Goal: Check status: Check status

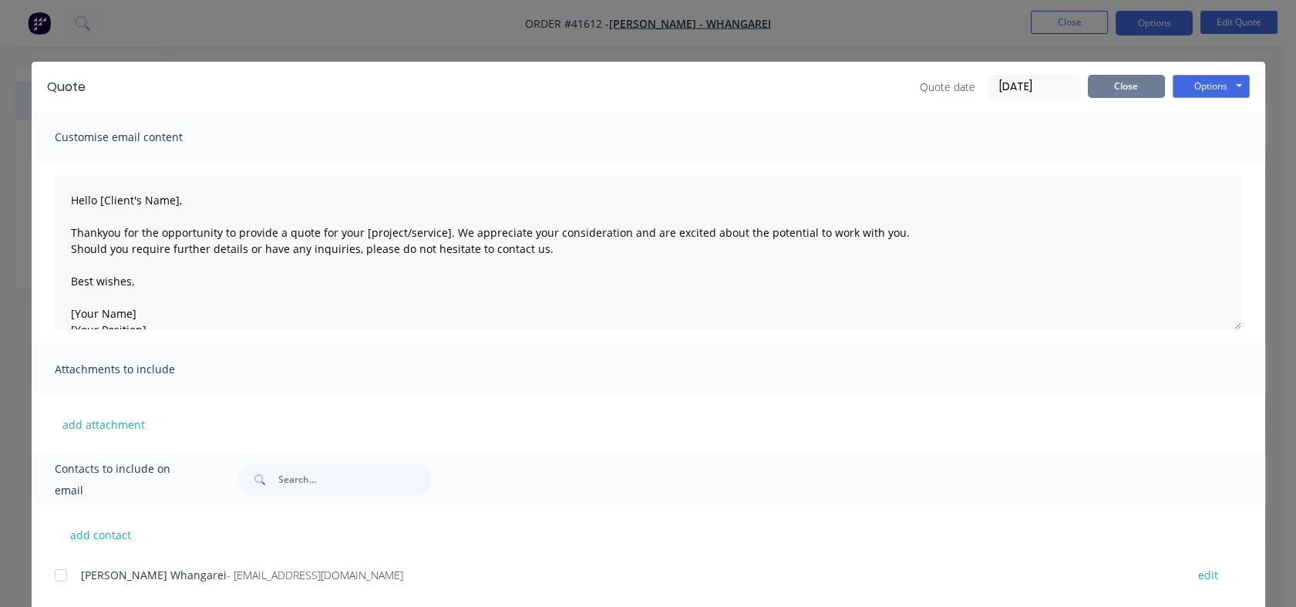
click at [1114, 86] on button "Close" at bounding box center [1125, 86] width 77 height 23
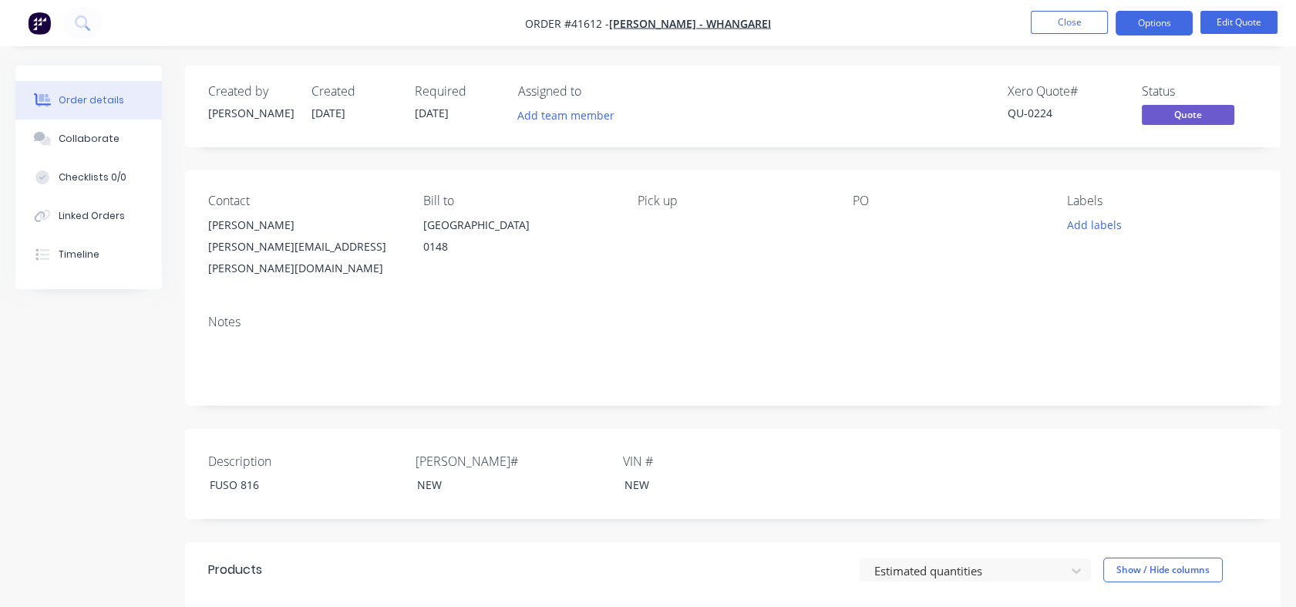
click at [1052, 17] on button "Close" at bounding box center [1068, 22] width 77 height 23
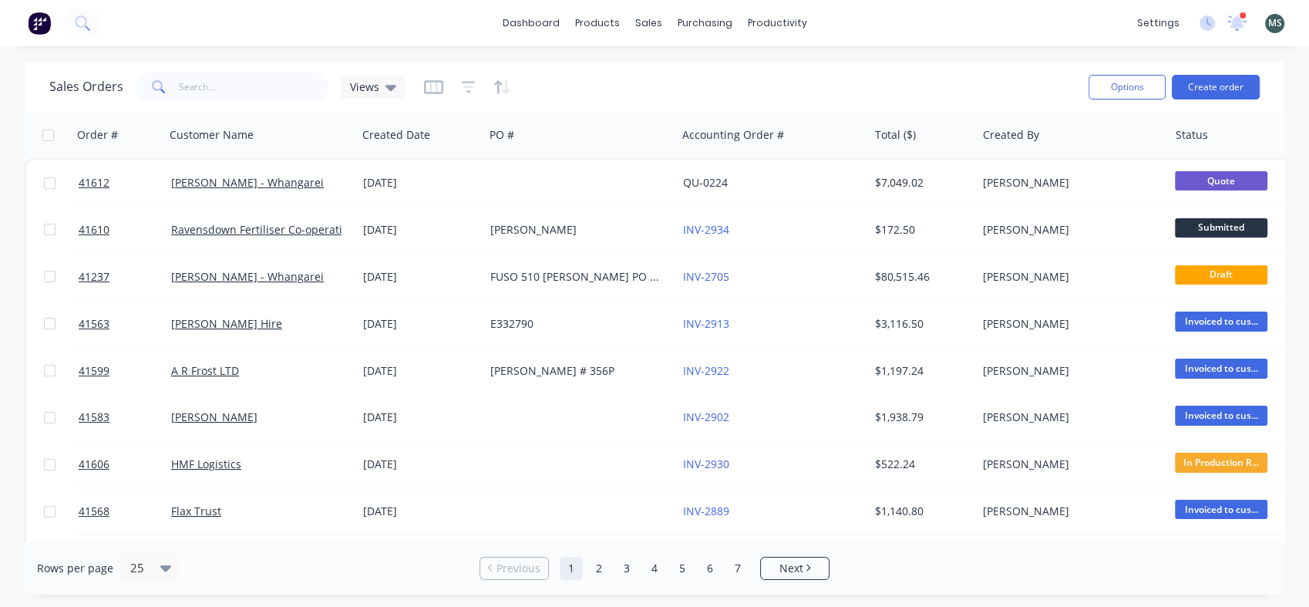
click at [1207, 18] on icon at bounding box center [1208, 22] width 5 height 8
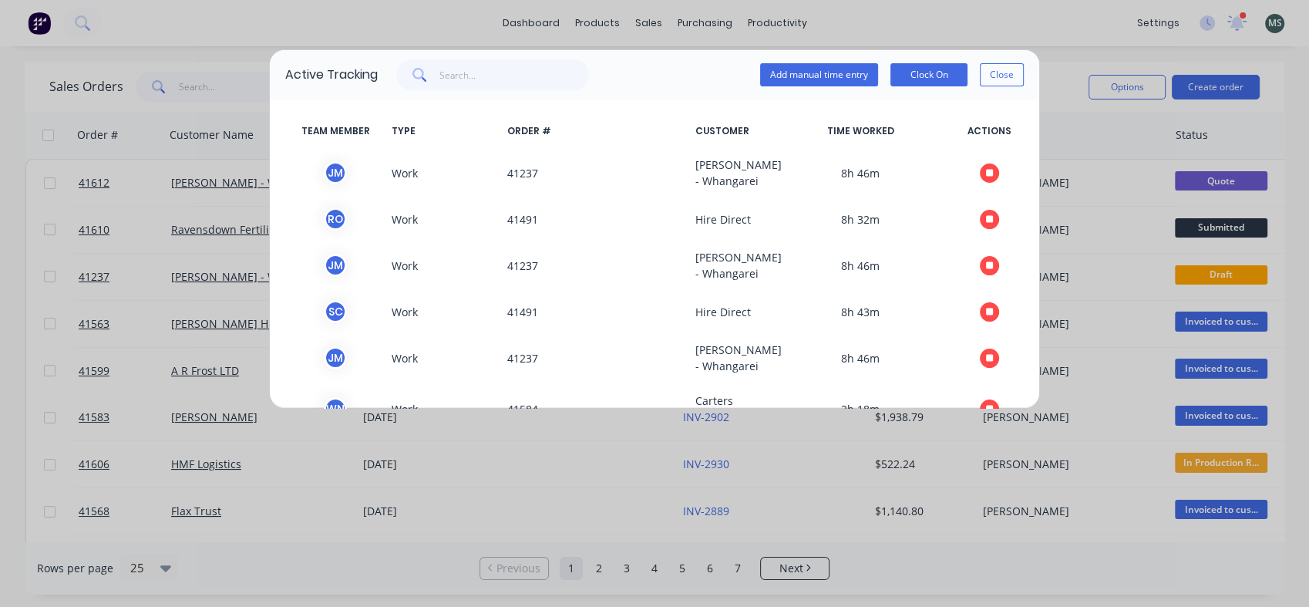
click at [1007, 76] on button "Close" at bounding box center [1002, 74] width 44 height 23
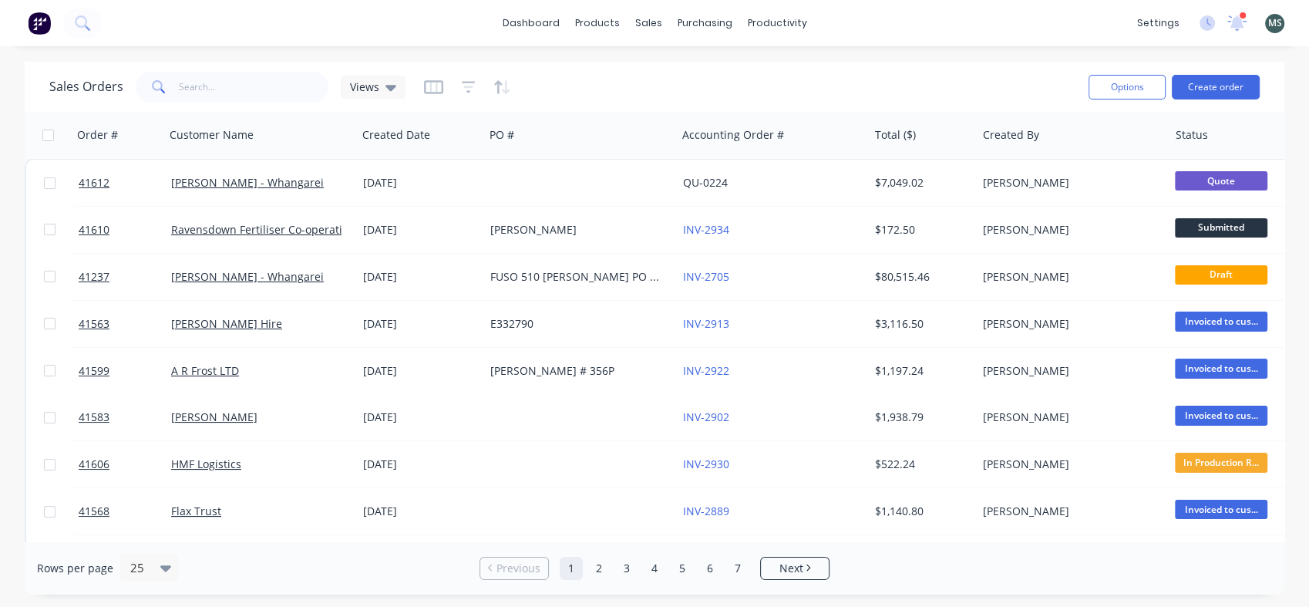
click at [273, 234] on link "Ravensdown Fertiliser Co-operative" at bounding box center [262, 229] width 183 height 15
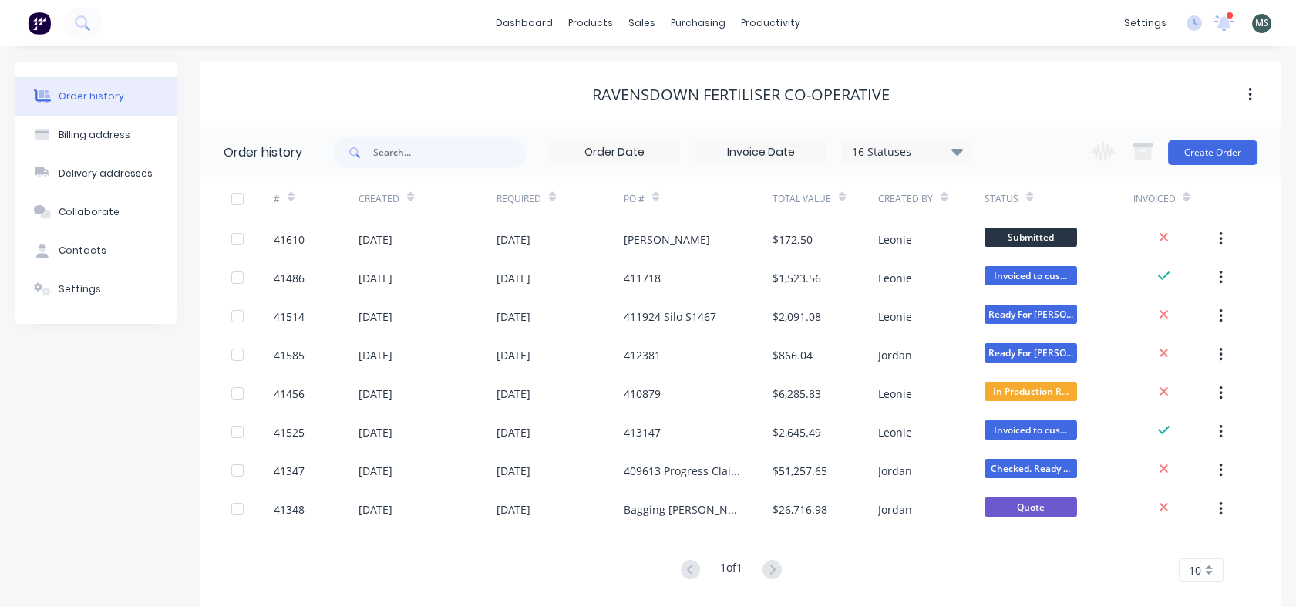
click at [283, 237] on div "41610" at bounding box center [289, 239] width 31 height 16
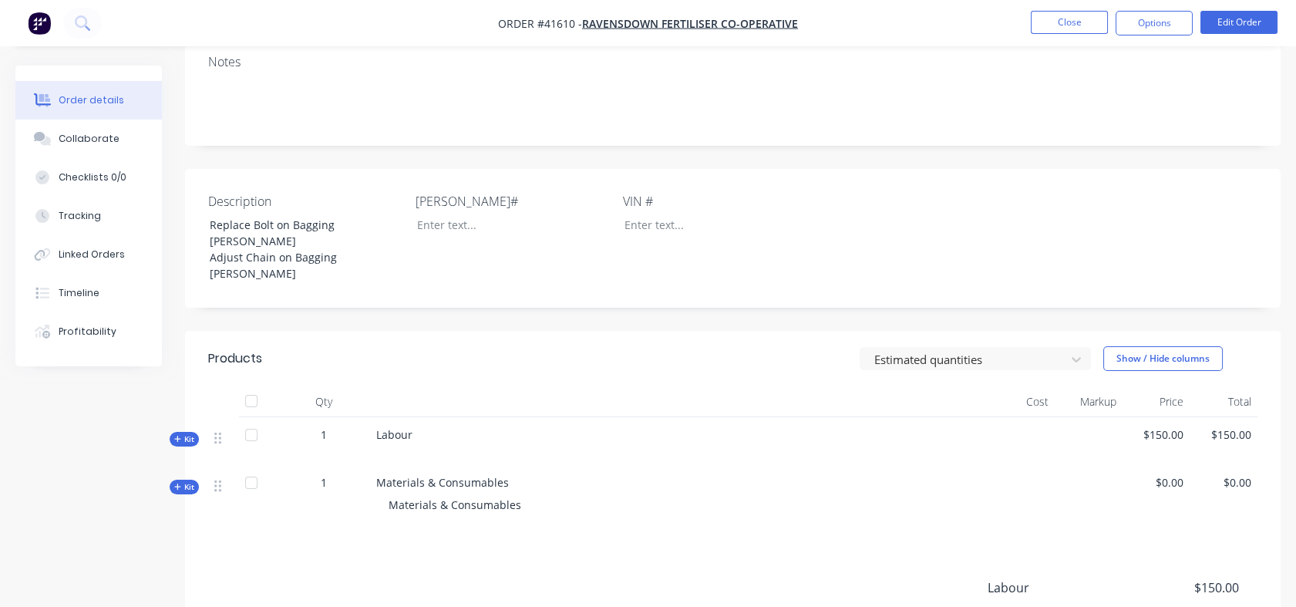
scroll to position [263, 0]
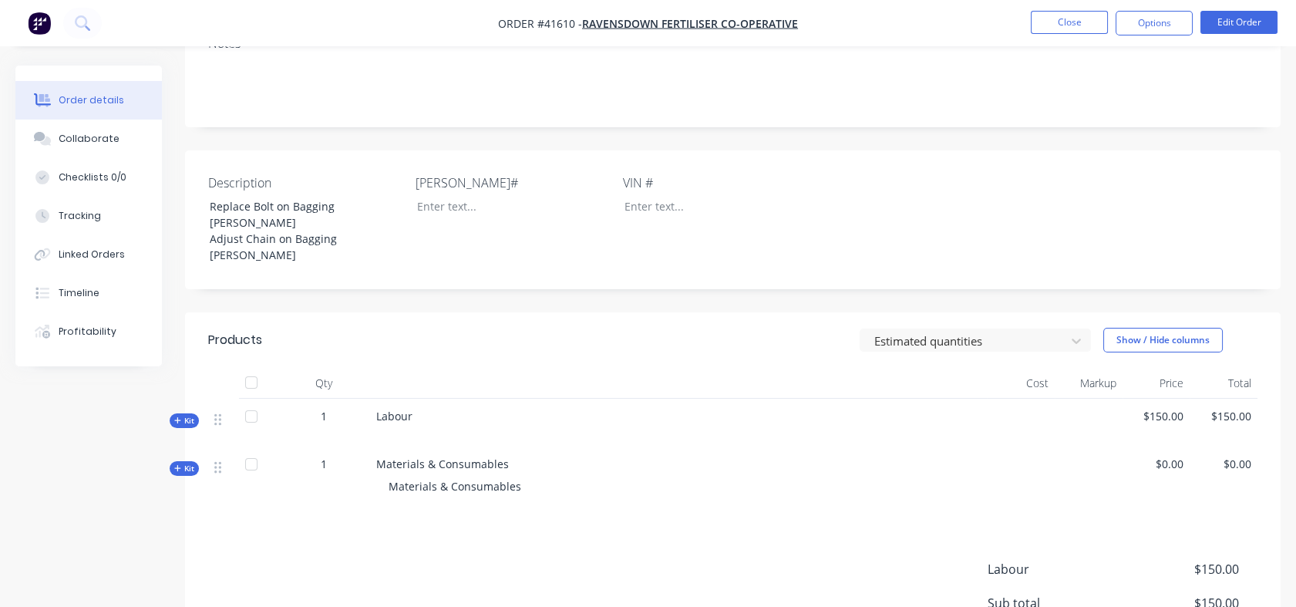
click at [185, 415] on span "Kit" at bounding box center [184, 421] width 20 height 12
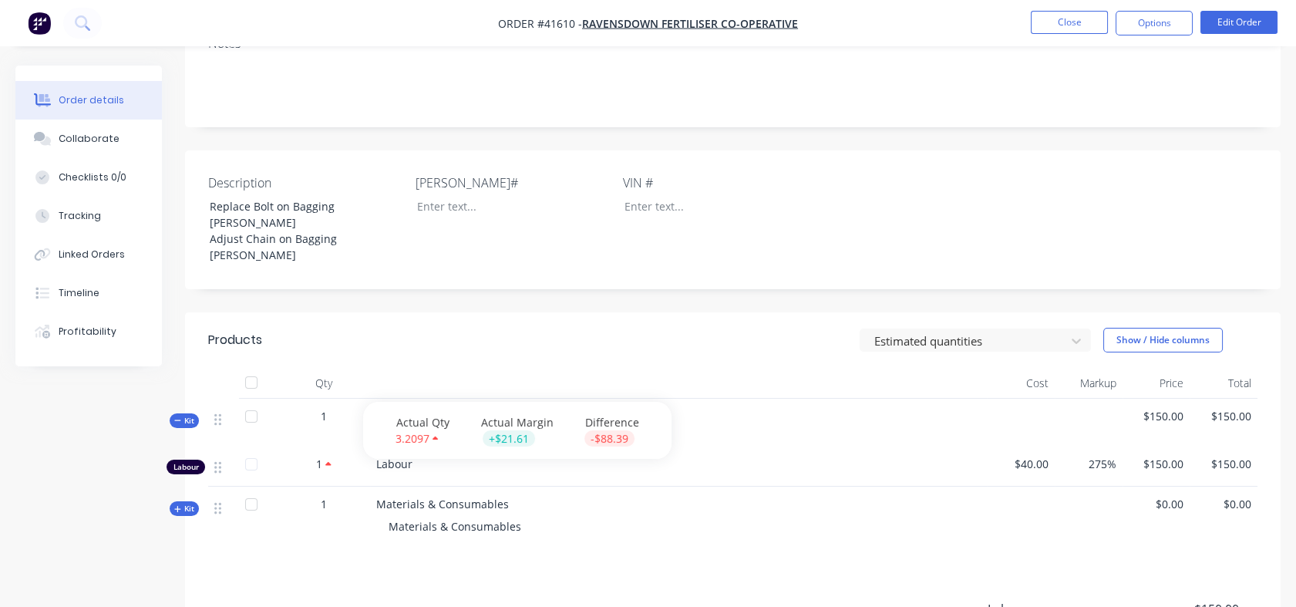
click at [327, 462] on icon at bounding box center [328, 464] width 6 height 4
click at [81, 220] on div "Tracking" at bounding box center [80, 216] width 42 height 14
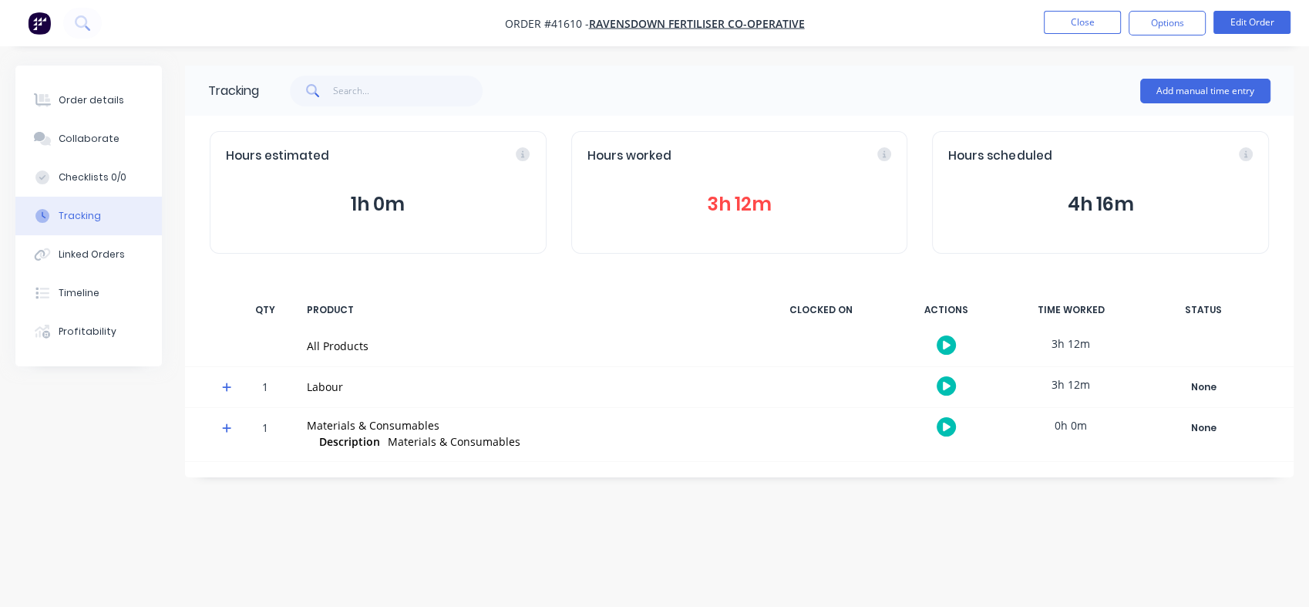
click at [81, 220] on div "Tracking" at bounding box center [80, 216] width 42 height 14
click at [81, 217] on div "Tracking" at bounding box center [80, 216] width 42 height 14
click at [1087, 24] on button "Close" at bounding box center [1082, 22] width 77 height 23
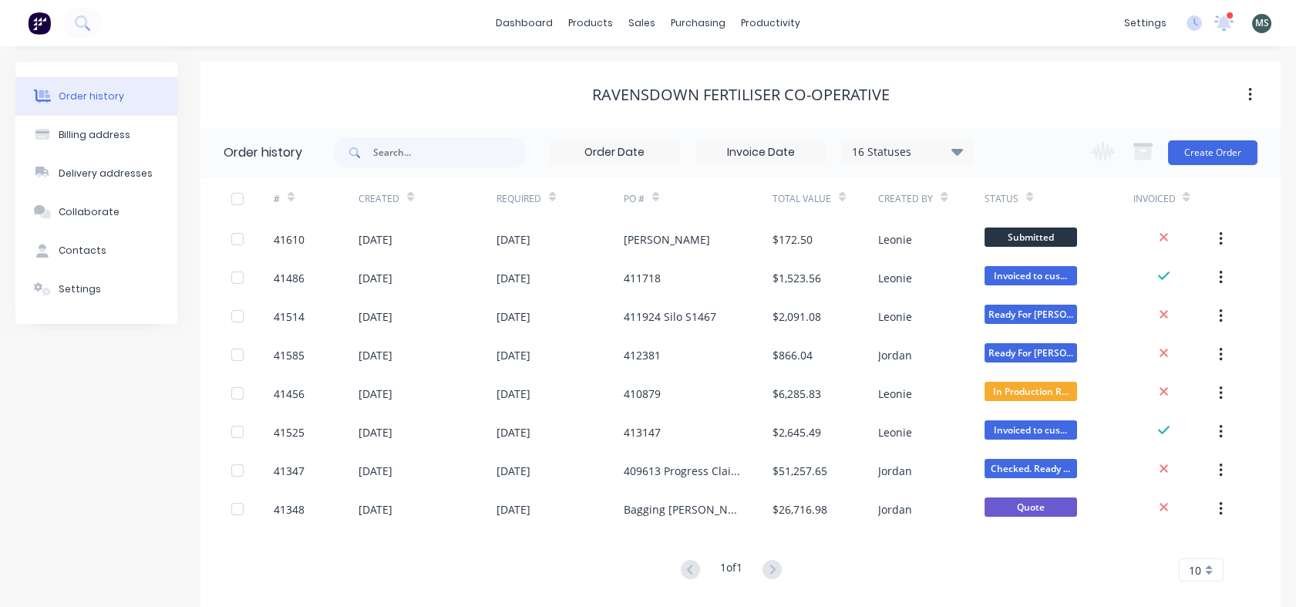
click at [1194, 27] on icon at bounding box center [1193, 22] width 15 height 15
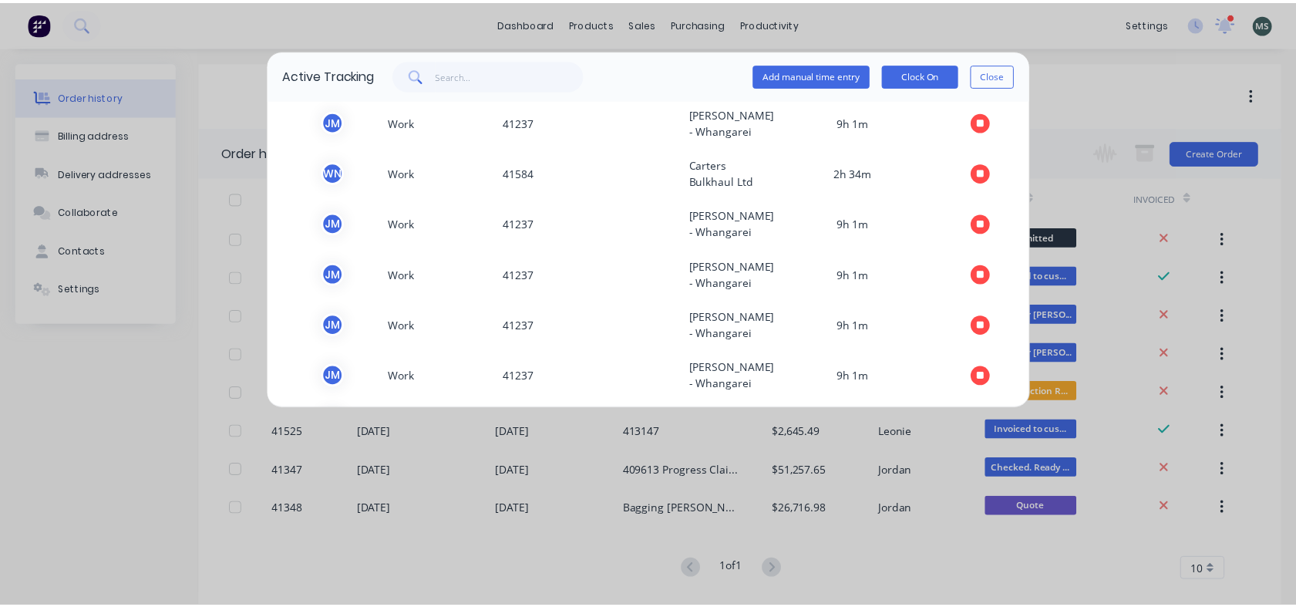
scroll to position [230, 0]
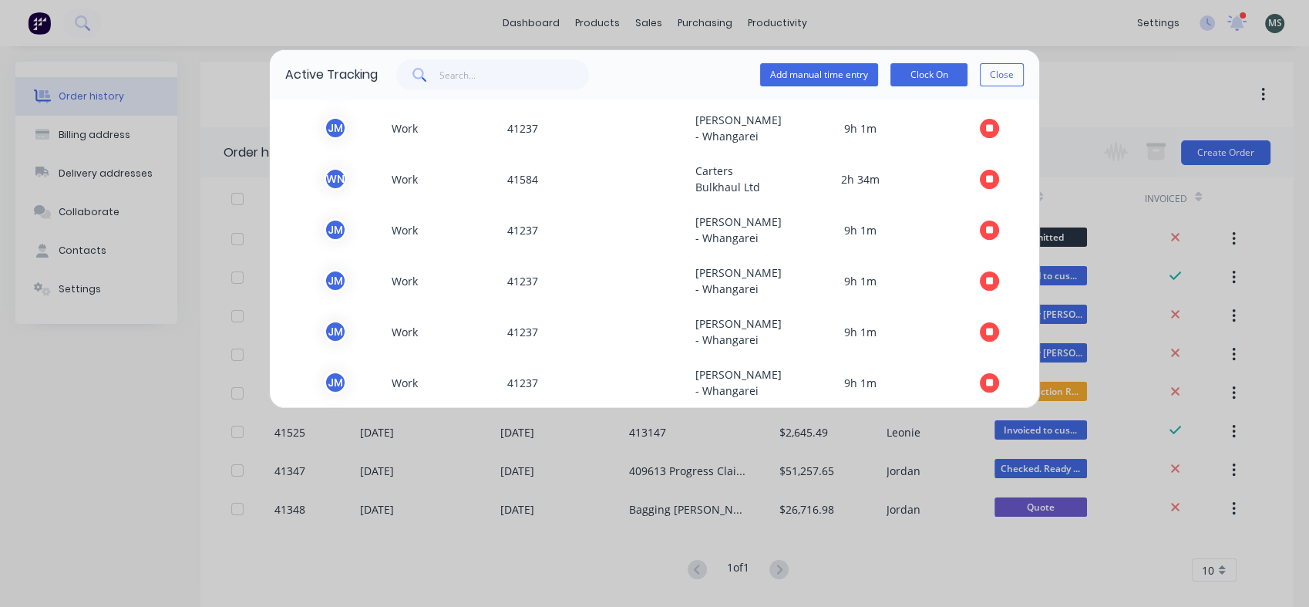
click at [986, 183] on icon "button" at bounding box center [990, 179] width 8 height 8
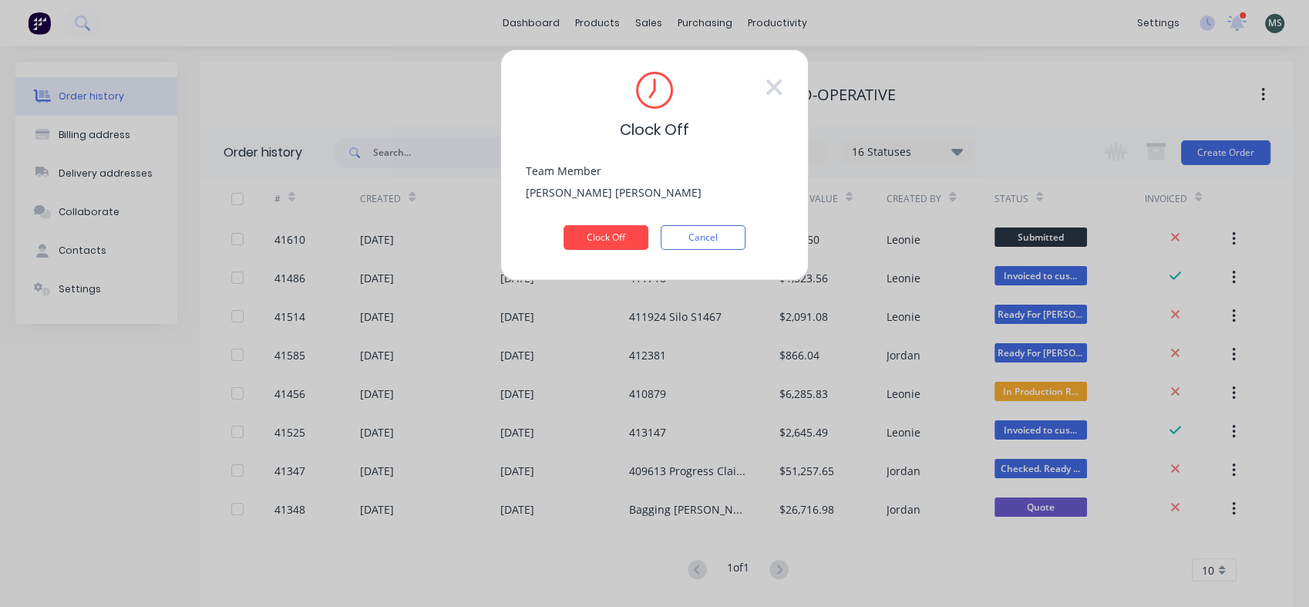
click at [598, 238] on button "Clock Off" at bounding box center [605, 237] width 85 height 25
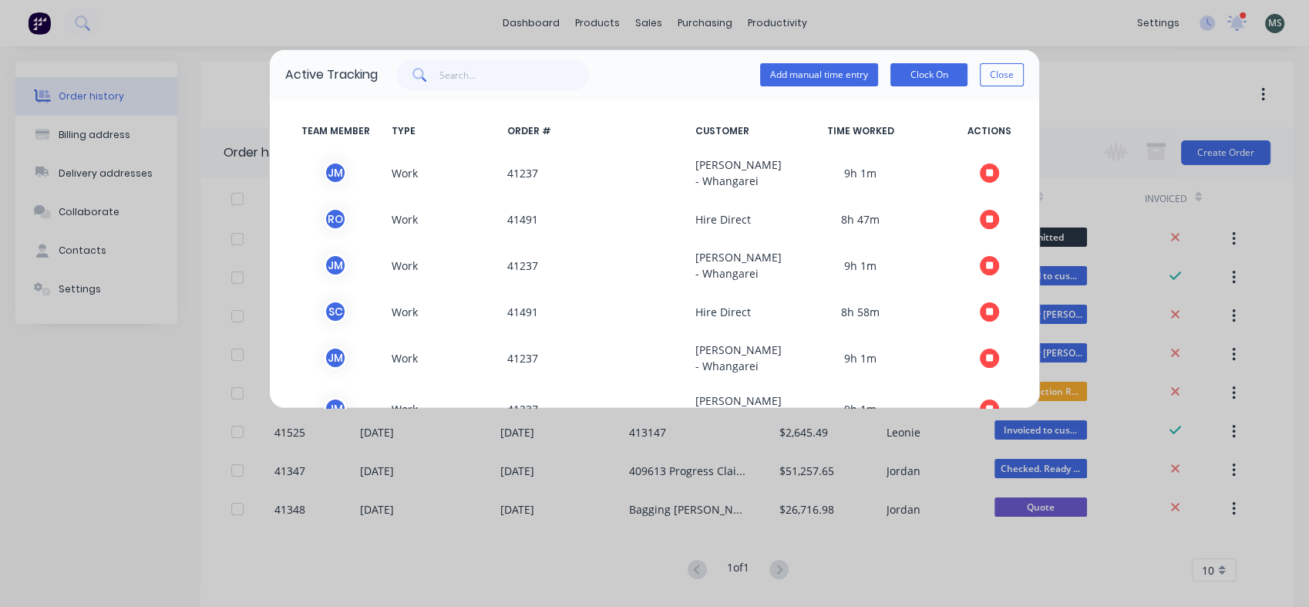
click at [1002, 76] on button "Close" at bounding box center [1002, 74] width 44 height 23
